Goal: Information Seeking & Learning: Stay updated

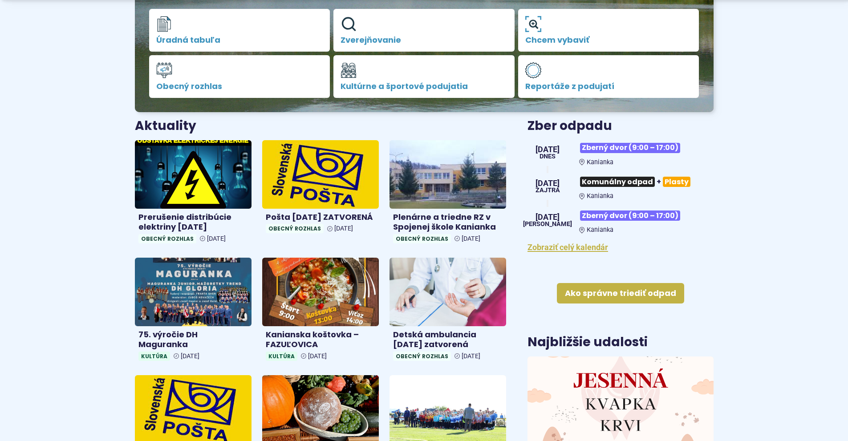
scroll to position [267, 0]
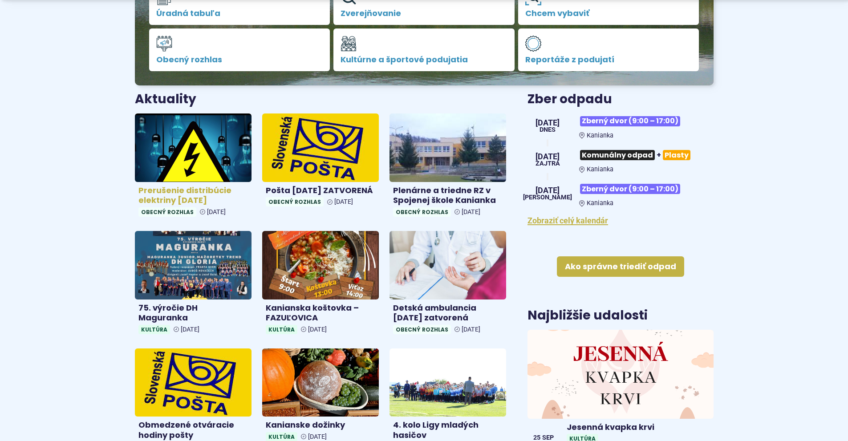
click at [151, 162] on img at bounding box center [193, 147] width 134 height 79
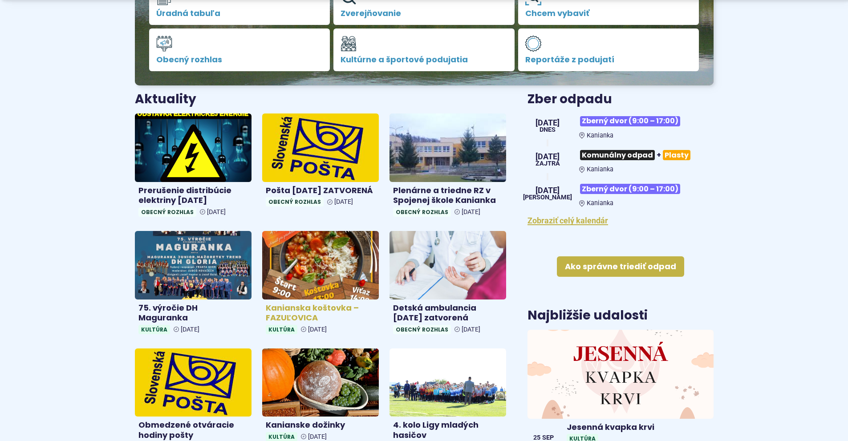
click at [317, 256] on img at bounding box center [320, 265] width 134 height 79
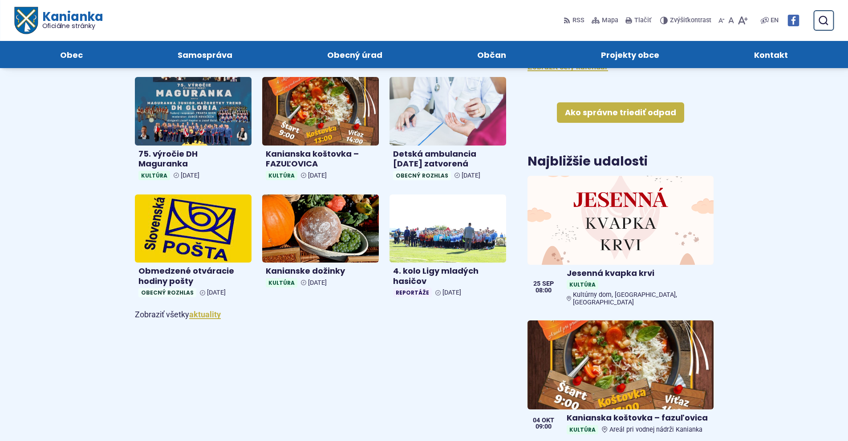
scroll to position [400, 0]
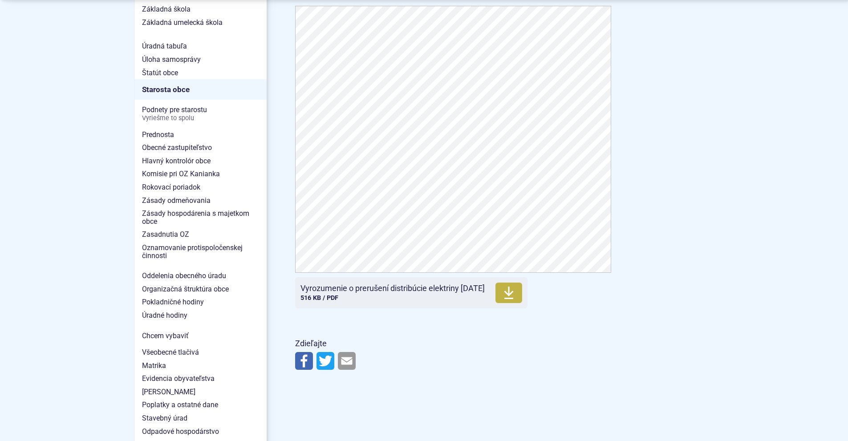
scroll to position [578, 0]
